Goal: Information Seeking & Learning: Find specific page/section

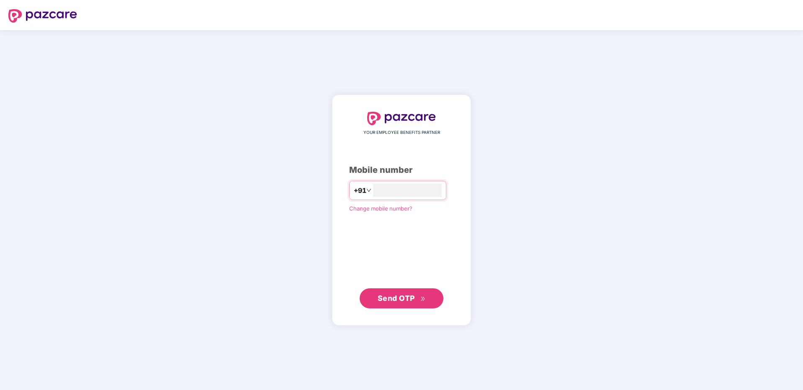
type input "**********"
click at [392, 300] on span "Send OTP" at bounding box center [396, 298] width 37 height 9
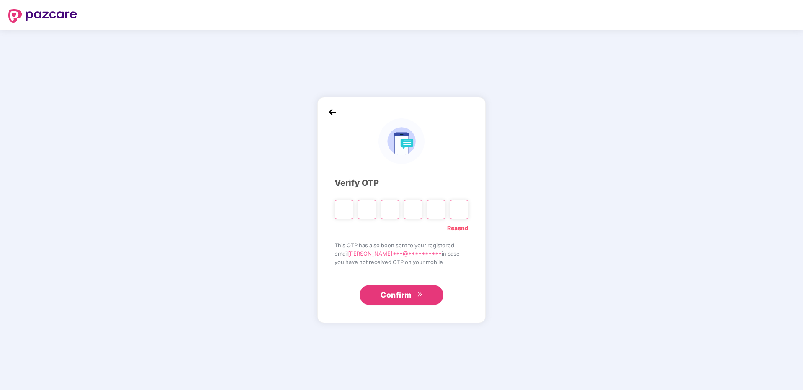
type input "*"
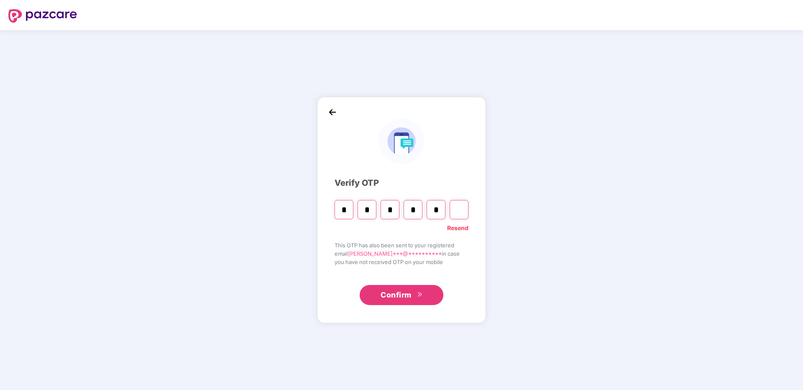
type input "*"
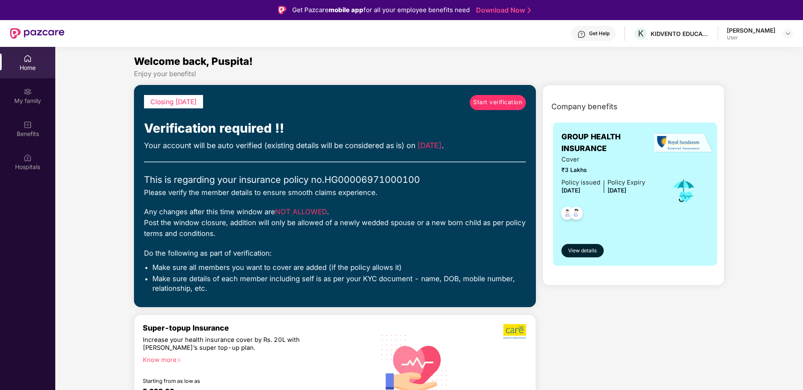
click at [489, 103] on span "Start verification" at bounding box center [497, 102] width 49 height 9
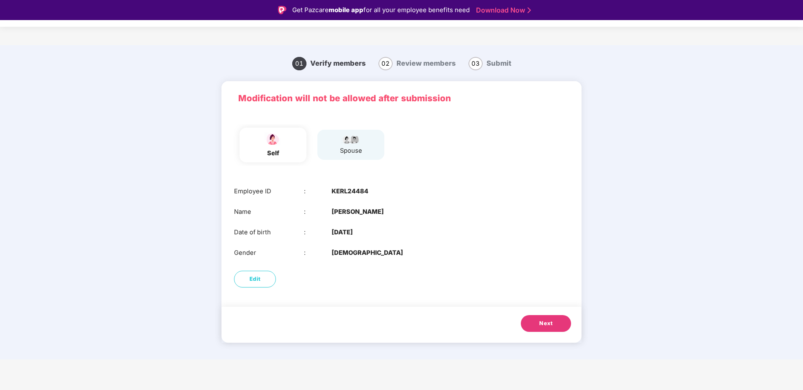
click at [550, 320] on span "Next" at bounding box center [546, 324] width 13 height 8
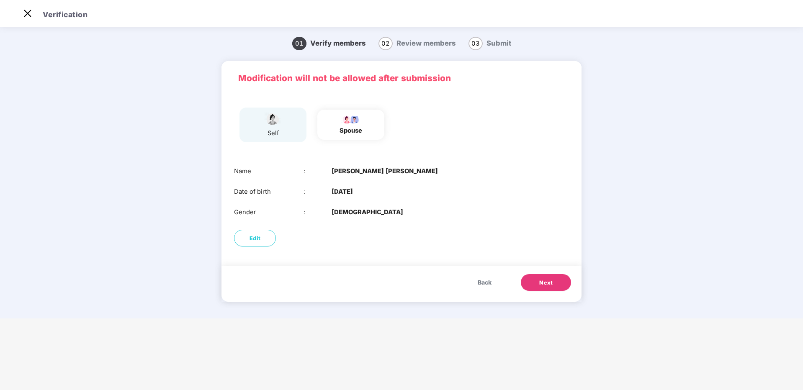
click at [548, 286] on span "Next" at bounding box center [546, 283] width 13 height 8
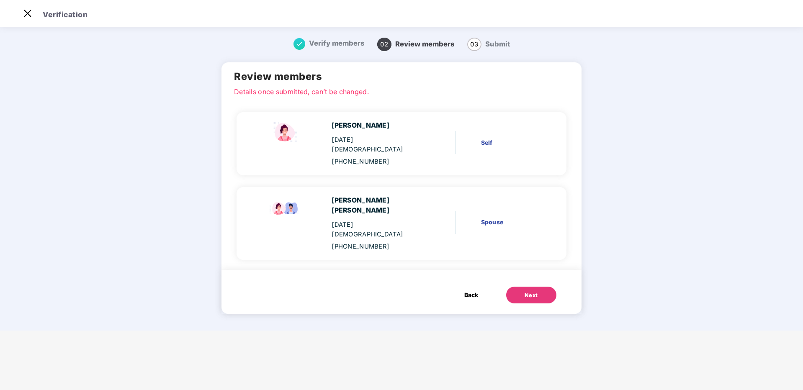
click at [527, 292] on div "Next" at bounding box center [531, 296] width 13 height 8
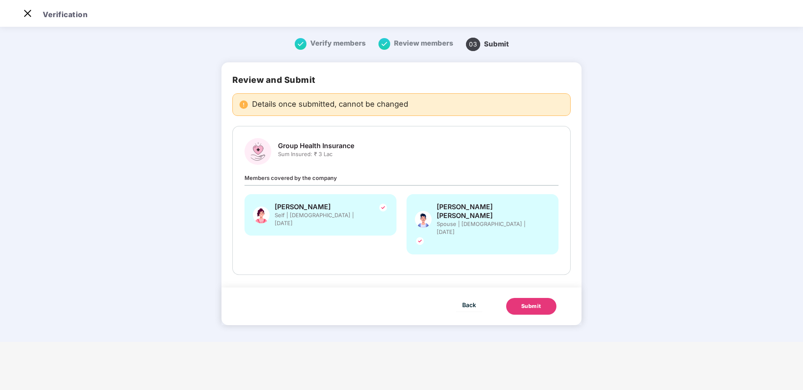
scroll to position [0, 0]
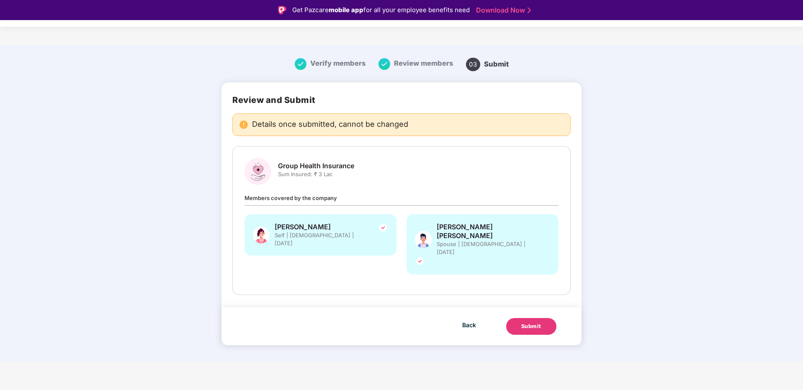
click at [529, 323] on div "Submit" at bounding box center [532, 327] width 20 height 8
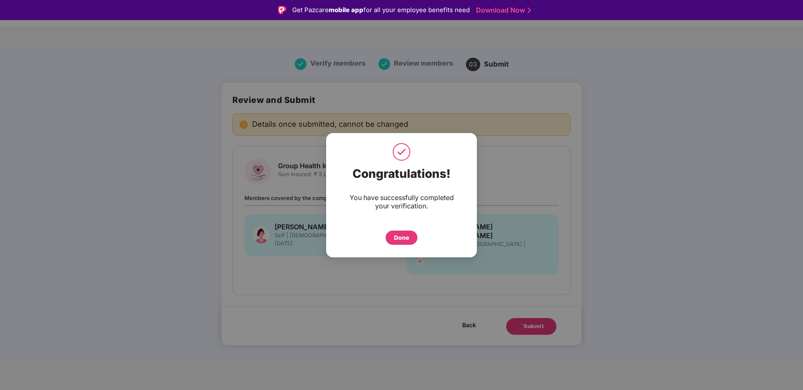
click at [400, 239] on div "Done" at bounding box center [401, 237] width 15 height 9
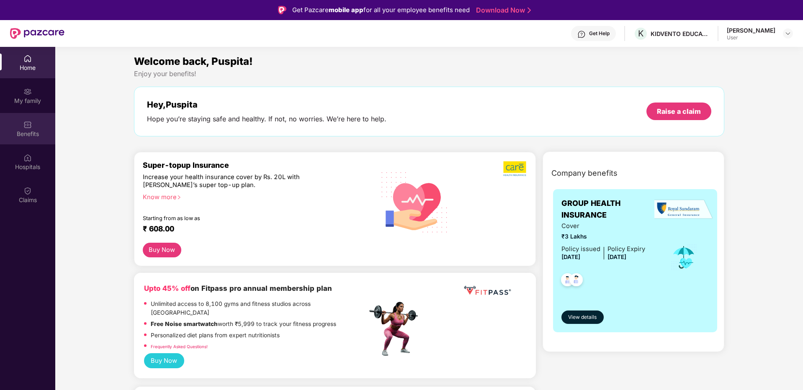
click at [29, 127] on img at bounding box center [27, 125] width 8 height 8
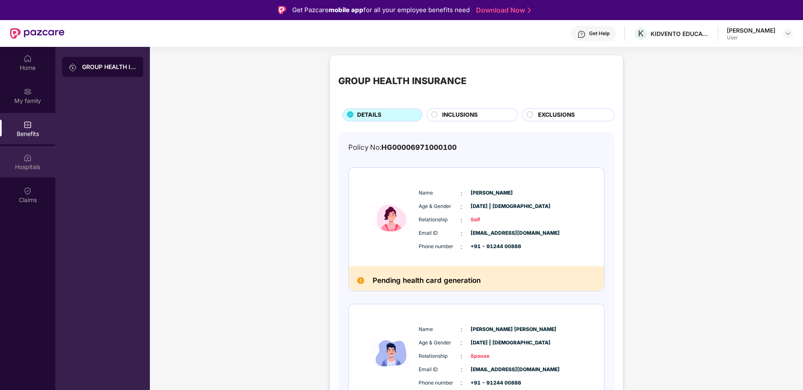
click at [23, 164] on div "Hospitals" at bounding box center [27, 167] width 55 height 8
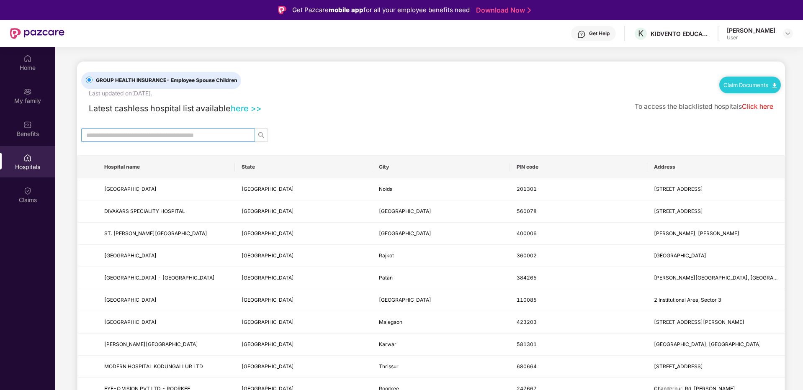
click at [211, 136] on input "text" at bounding box center [164, 135] width 157 height 9
type input "******"
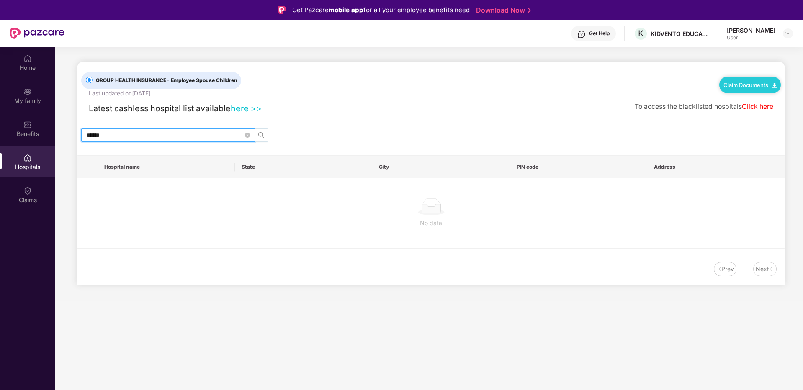
click at [259, 133] on icon "search" at bounding box center [261, 135] width 6 height 6
click at [246, 134] on icon "close-circle" at bounding box center [247, 135] width 5 height 5
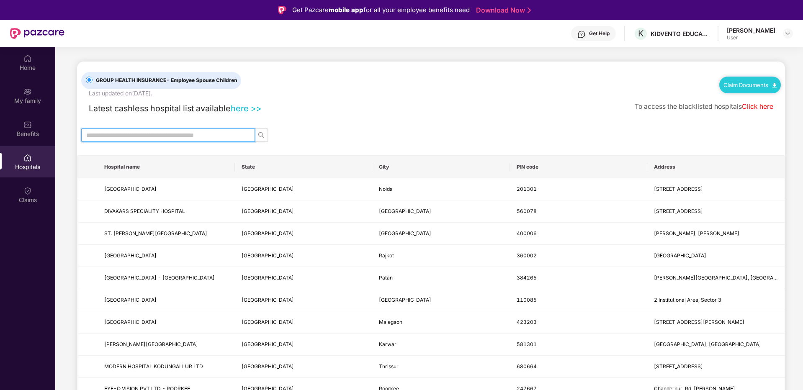
click at [259, 168] on th "State" at bounding box center [303, 167] width 137 height 23
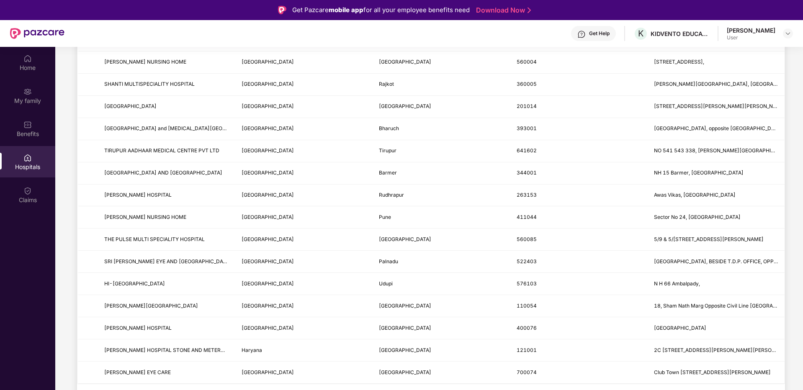
scroll to position [47, 0]
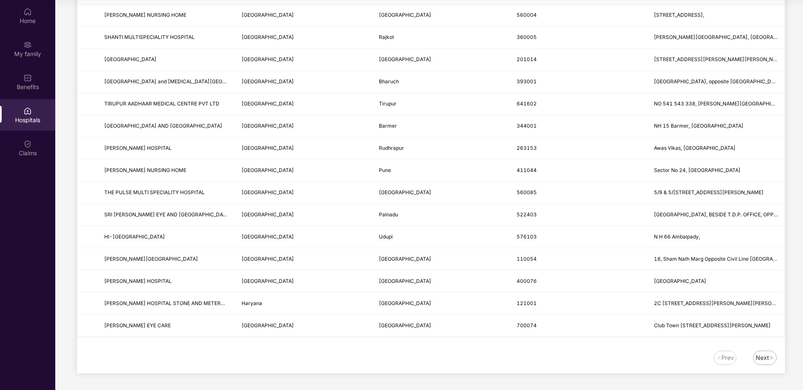
click at [761, 353] on div "Next" at bounding box center [765, 358] width 23 height 14
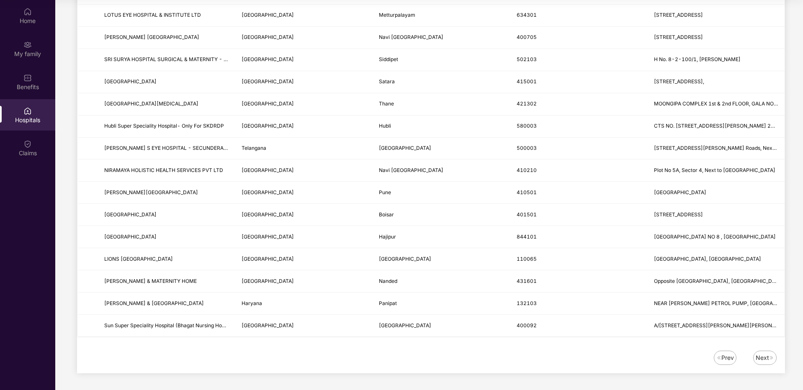
click at [766, 354] on div "Next" at bounding box center [762, 358] width 13 height 9
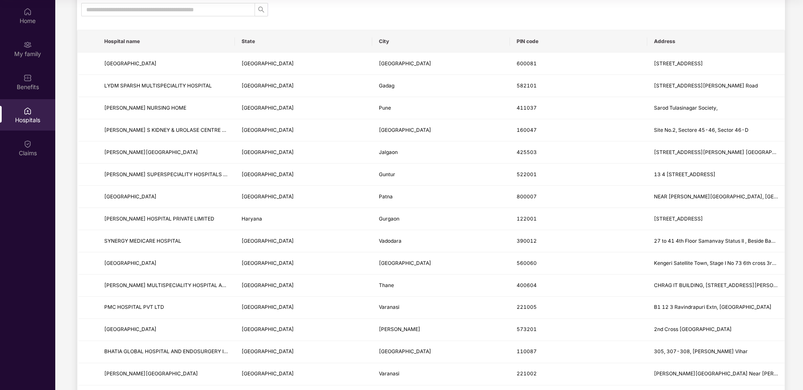
scroll to position [0, 0]
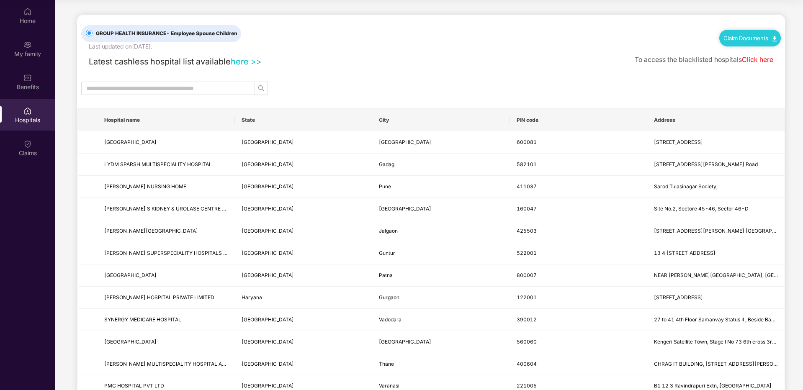
click at [250, 59] on link "here >>" at bounding box center [246, 62] width 31 height 10
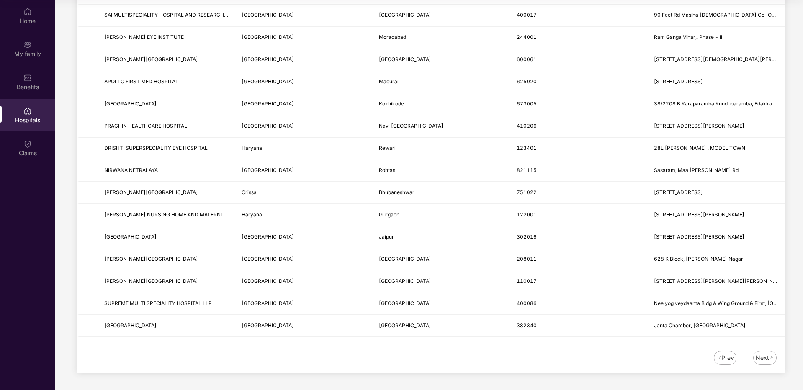
click at [762, 356] on div "Next" at bounding box center [762, 358] width 13 height 9
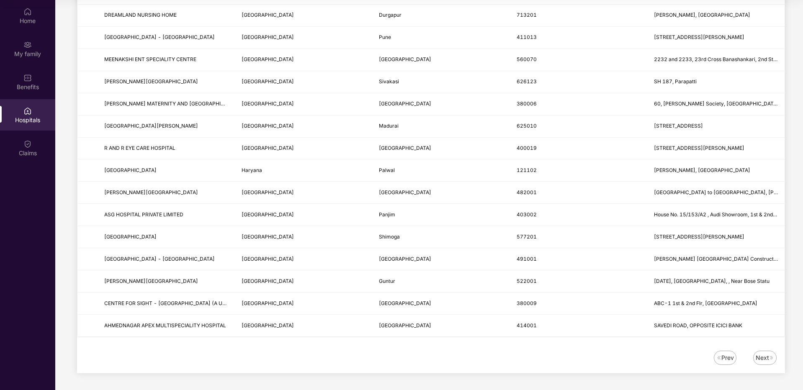
click at [726, 354] on div "Prev" at bounding box center [728, 358] width 13 height 9
click at [728, 357] on div "Prev" at bounding box center [728, 358] width 13 height 9
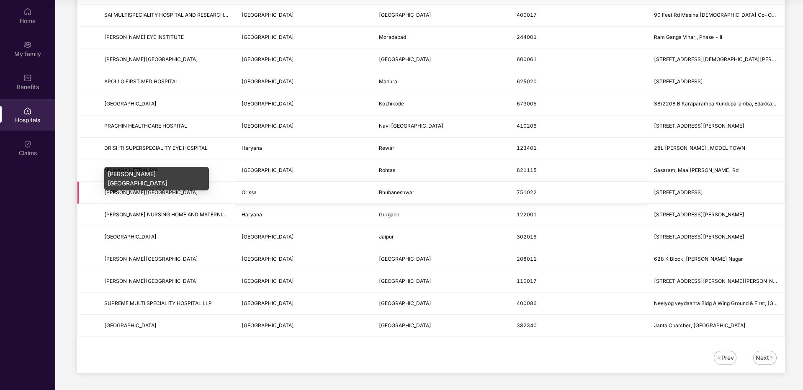
click at [129, 192] on span "[PERSON_NAME][GEOGRAPHIC_DATA]" at bounding box center [151, 192] width 94 height 6
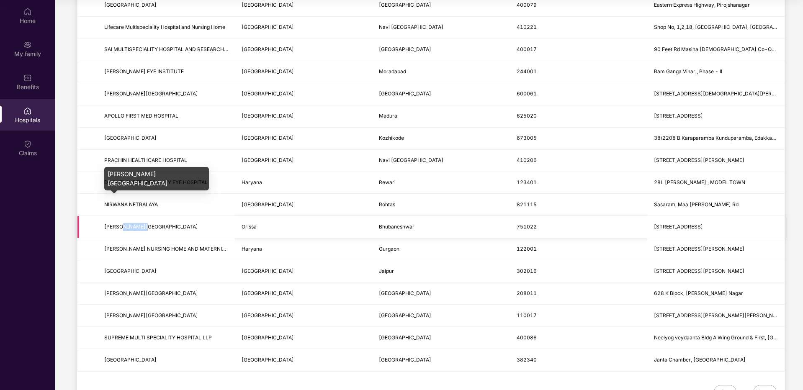
scroll to position [868, 0]
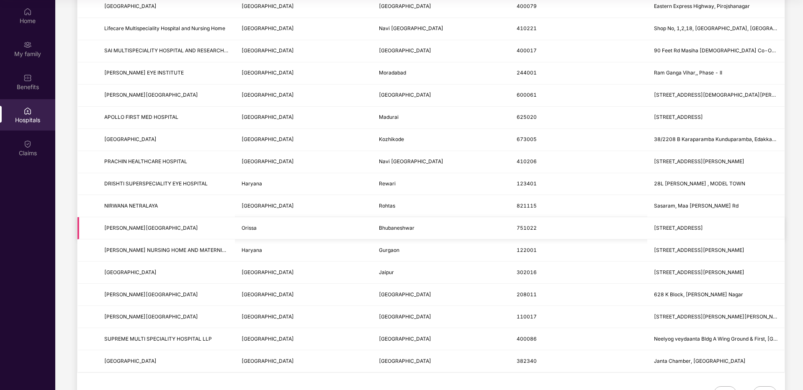
click at [158, 225] on span "[PERSON_NAME][GEOGRAPHIC_DATA]" at bounding box center [166, 229] width 124 height 8
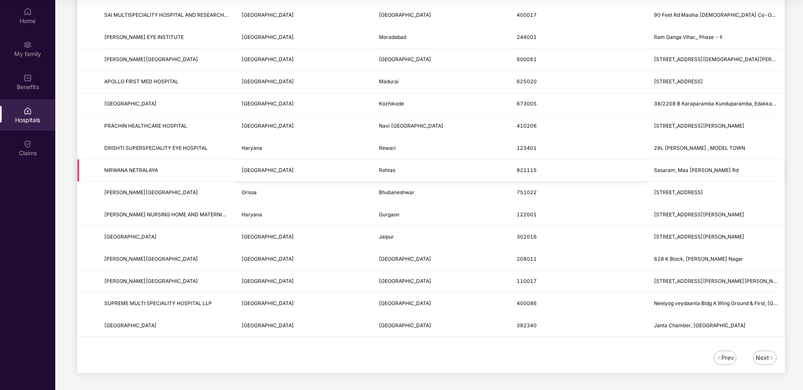
scroll to position [0, 0]
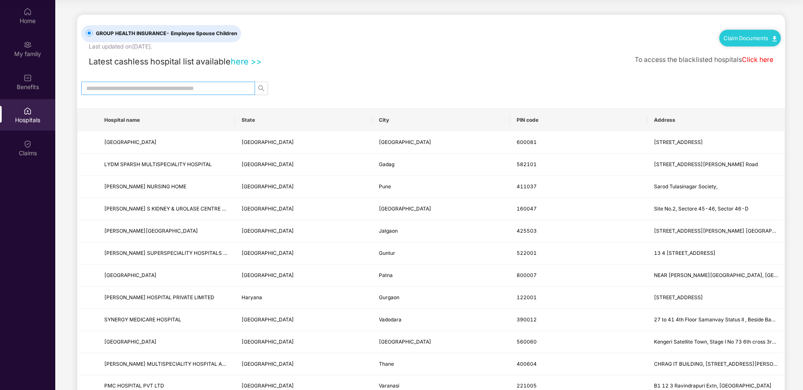
click at [164, 90] on input "text" at bounding box center [164, 88] width 157 height 9
type input "*******"
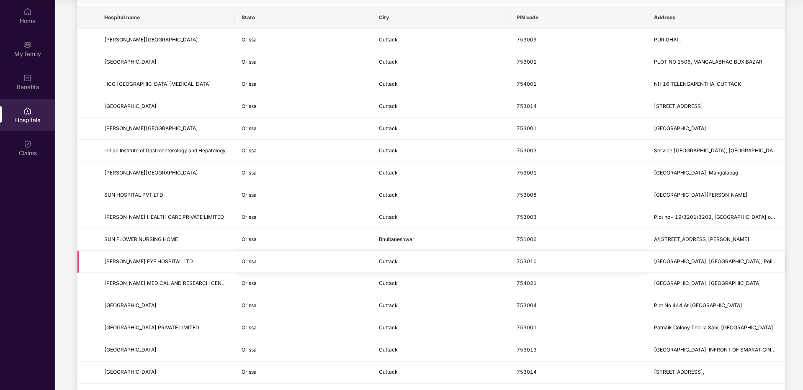
scroll to position [109, 0]
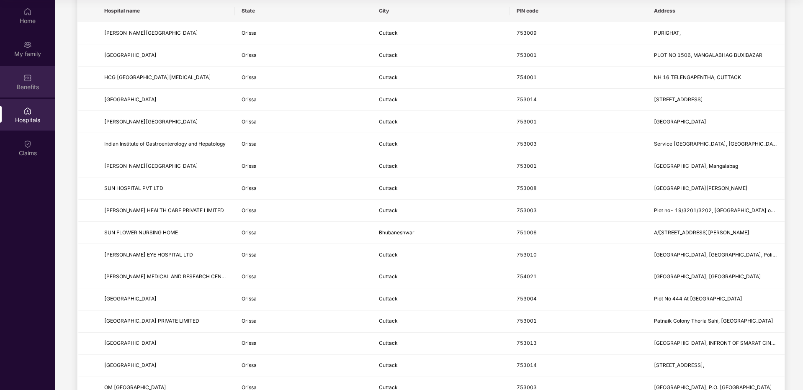
click at [26, 79] on img at bounding box center [27, 78] width 8 height 8
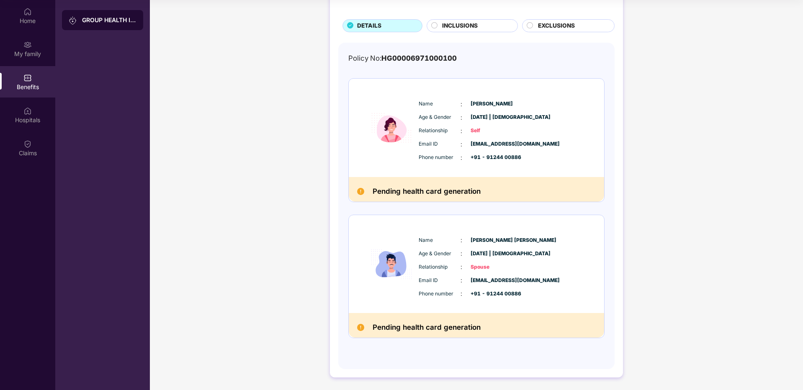
scroll to position [0, 0]
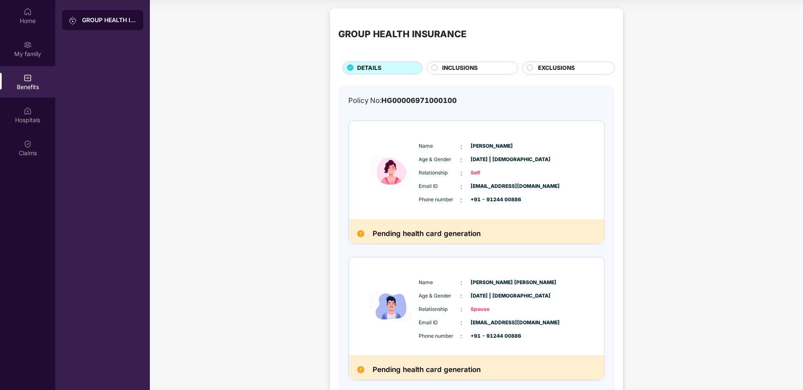
click at [442, 67] on span "INCLUSIONS" at bounding box center [460, 68] width 36 height 9
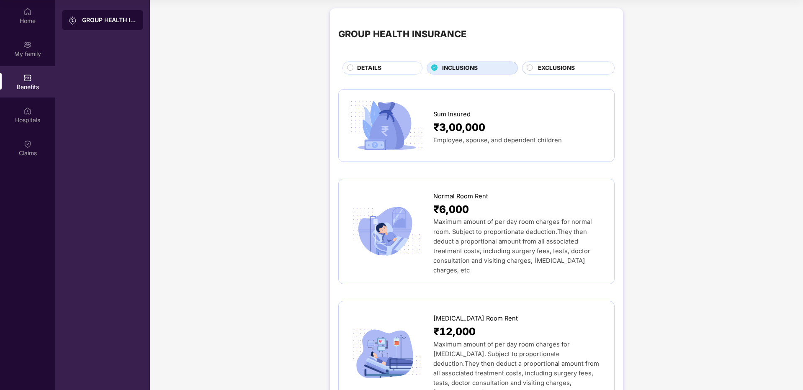
click at [481, 141] on span "Employee, spouse, and dependent children" at bounding box center [498, 141] width 129 height 8
